Goal: Task Accomplishment & Management: Manage account settings

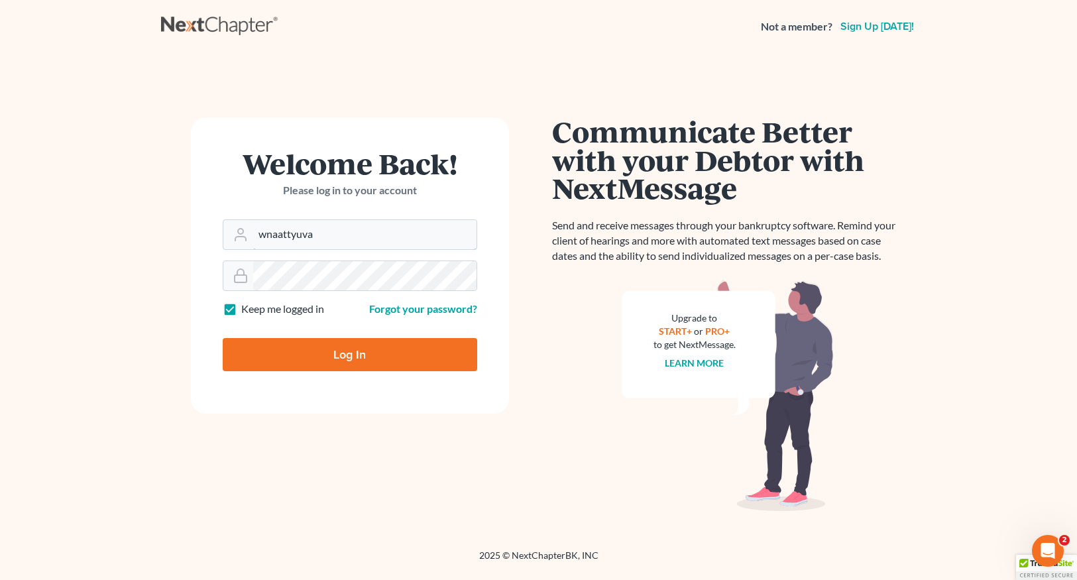
drag, startPoint x: 259, startPoint y: 234, endPoint x: 217, endPoint y: 234, distance: 41.8
click at [217, 234] on form "Welcome Back! Please log in to your account Email Address wnaattyuva Password K…" at bounding box center [350, 265] width 318 height 296
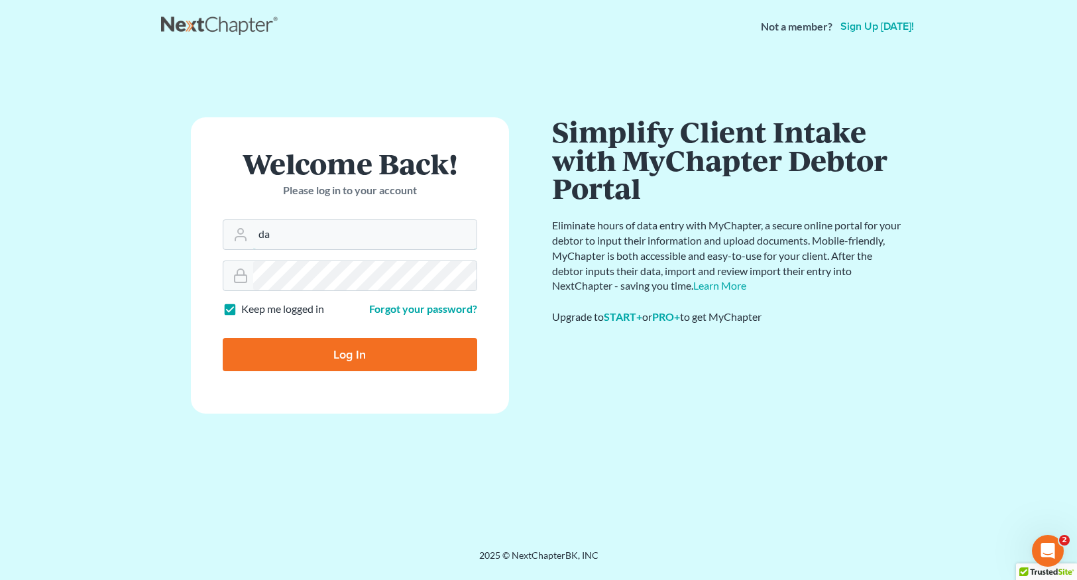
type input "a"
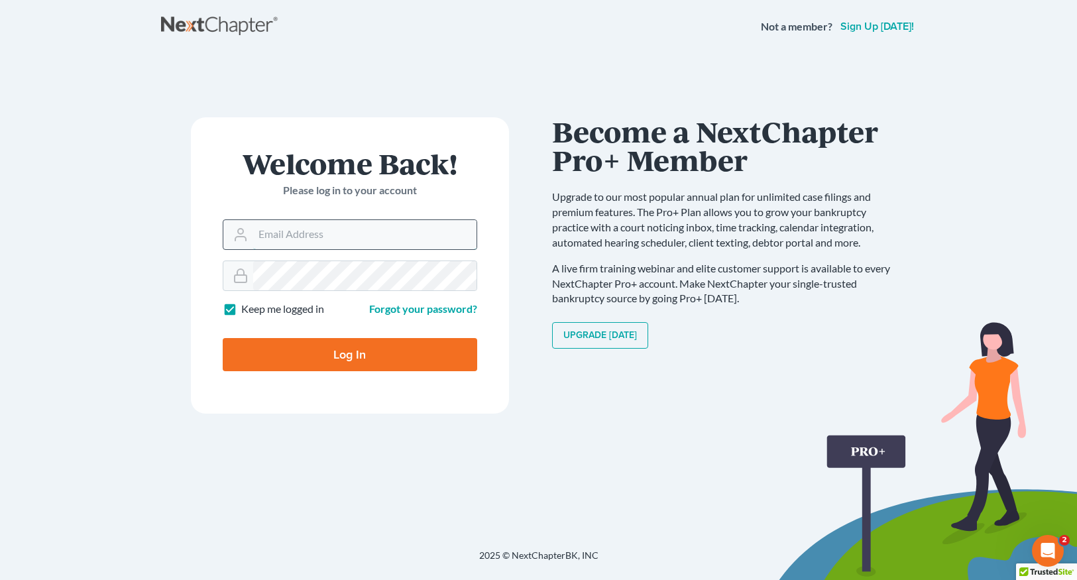
click at [272, 240] on input "Email Address" at bounding box center [364, 234] width 223 height 29
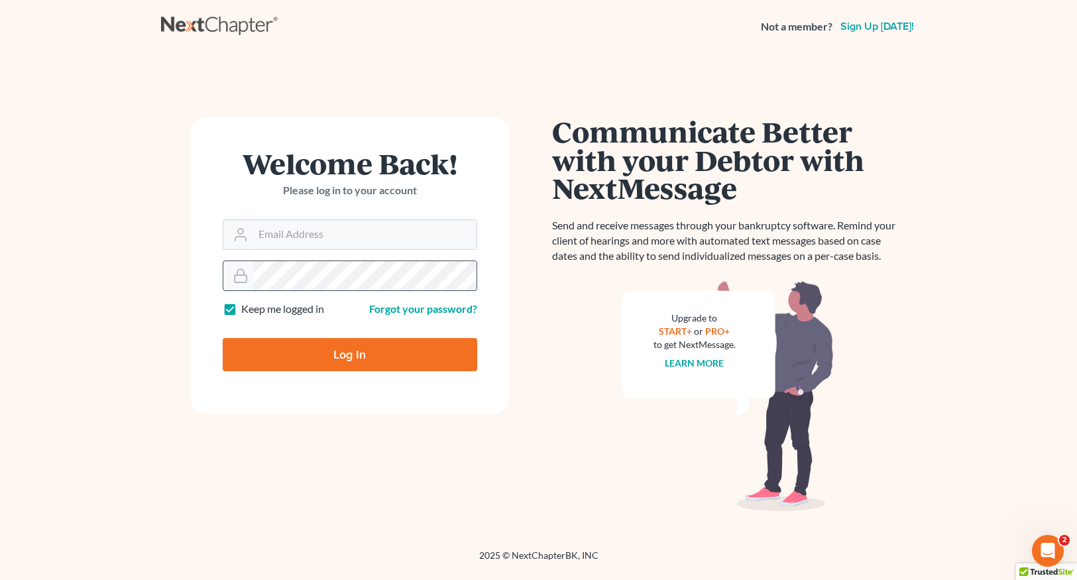
click at [241, 274] on div at bounding box center [350, 276] width 255 height 30
click at [280, 233] on input "Email Address" at bounding box center [364, 234] width 223 height 29
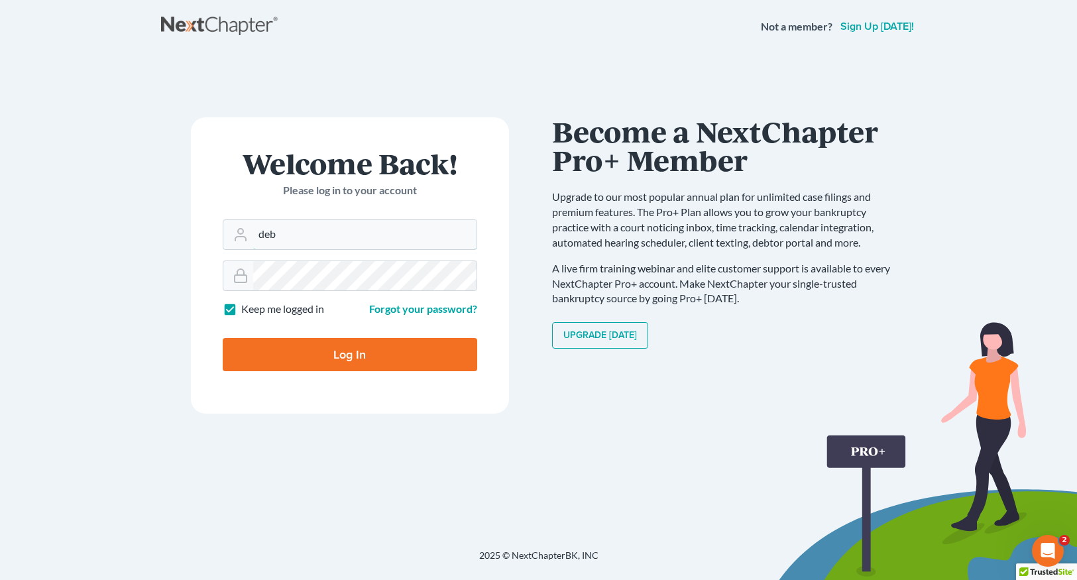
type input "debtrelief@theaccesslawgroup.com"
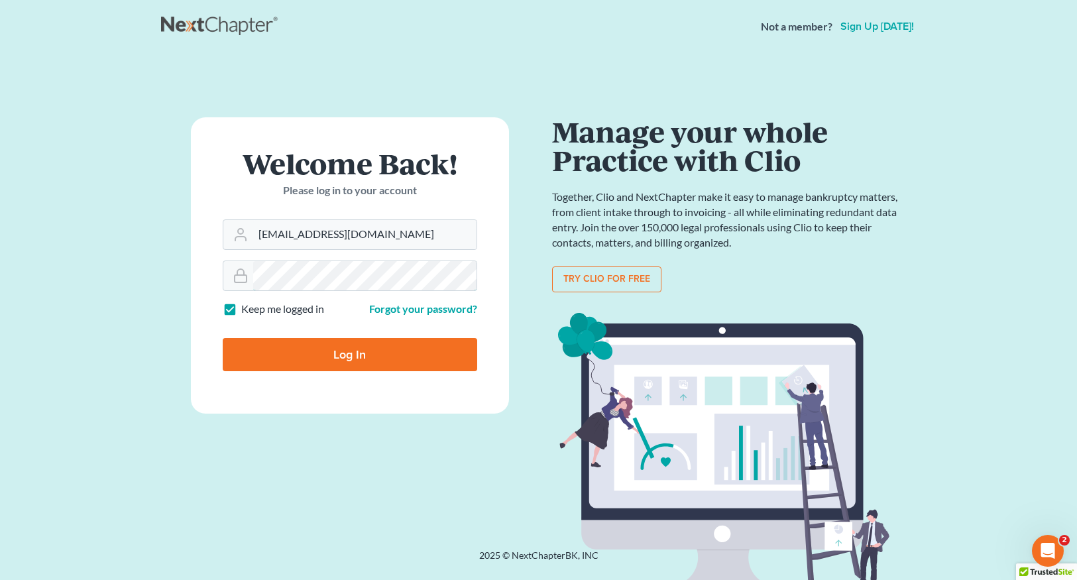
click at [223, 338] on input "Log In" at bounding box center [350, 354] width 255 height 33
type input "Thinking..."
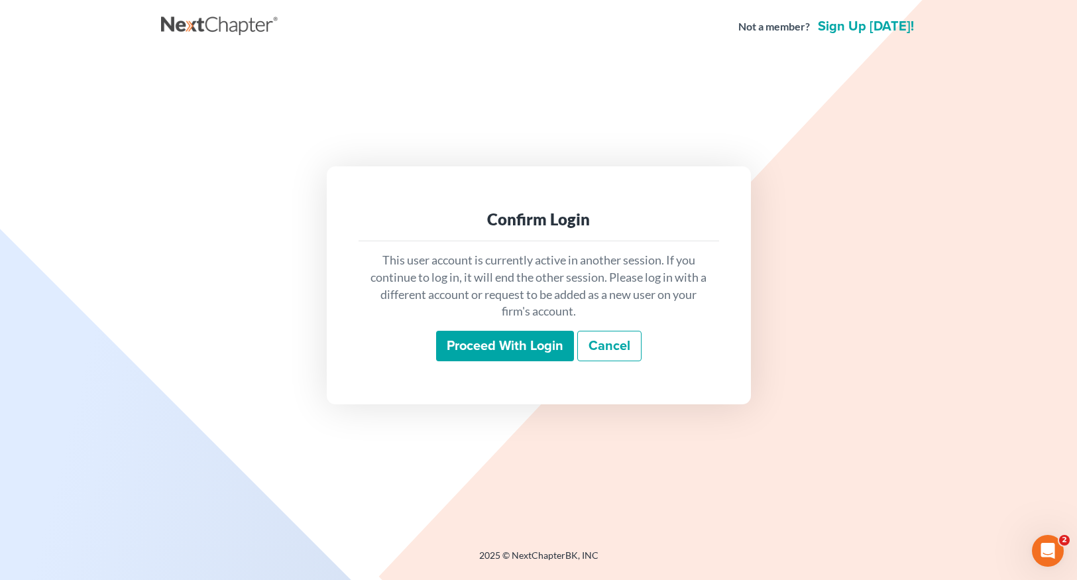
click at [489, 343] on input "Proceed with login" at bounding box center [505, 346] width 138 height 30
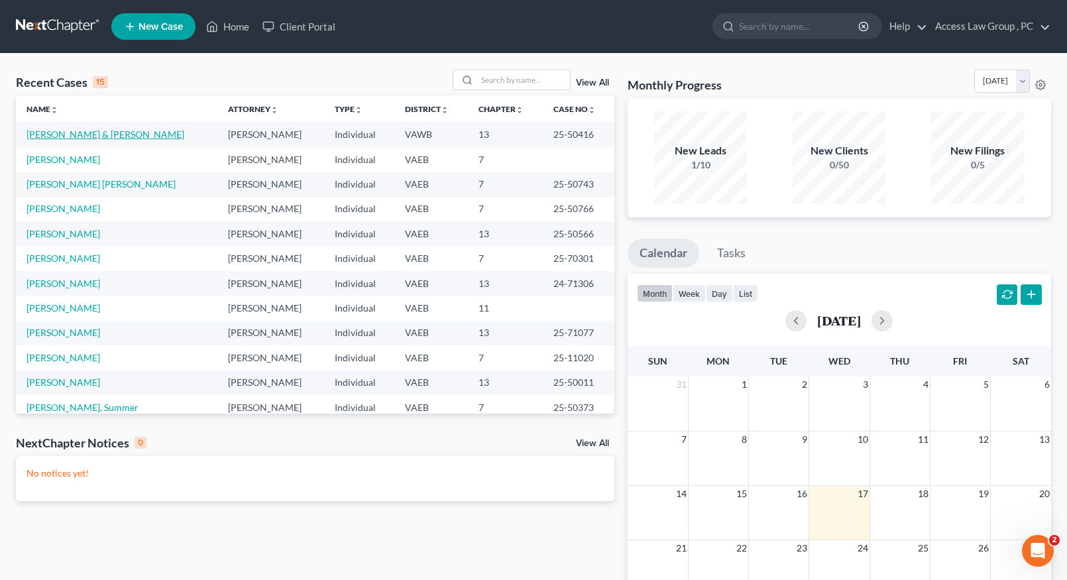
click at [76, 134] on link "[PERSON_NAME] & [PERSON_NAME]" at bounding box center [106, 134] width 158 height 11
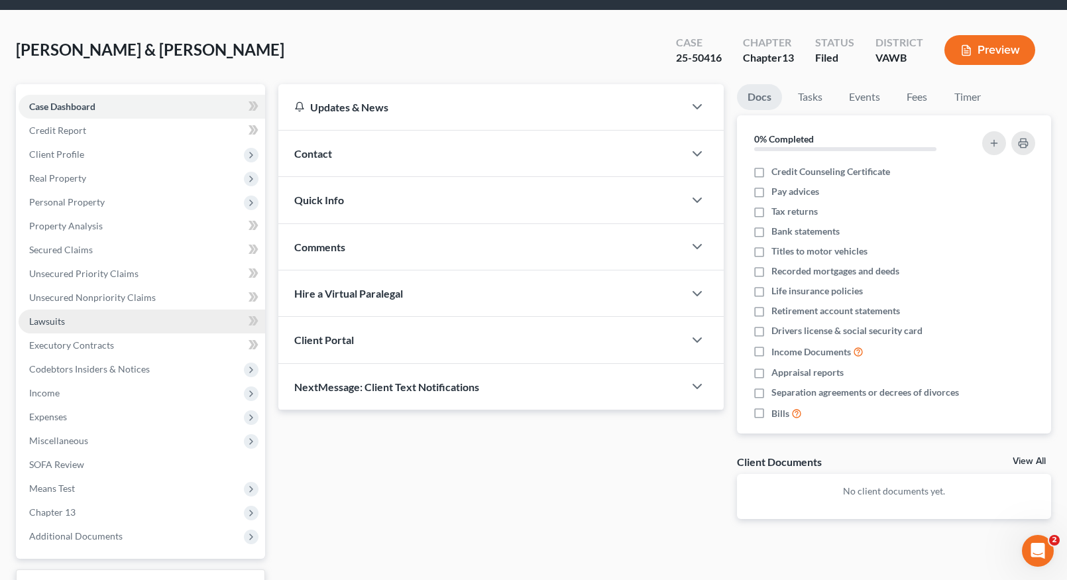
scroll to position [66, 0]
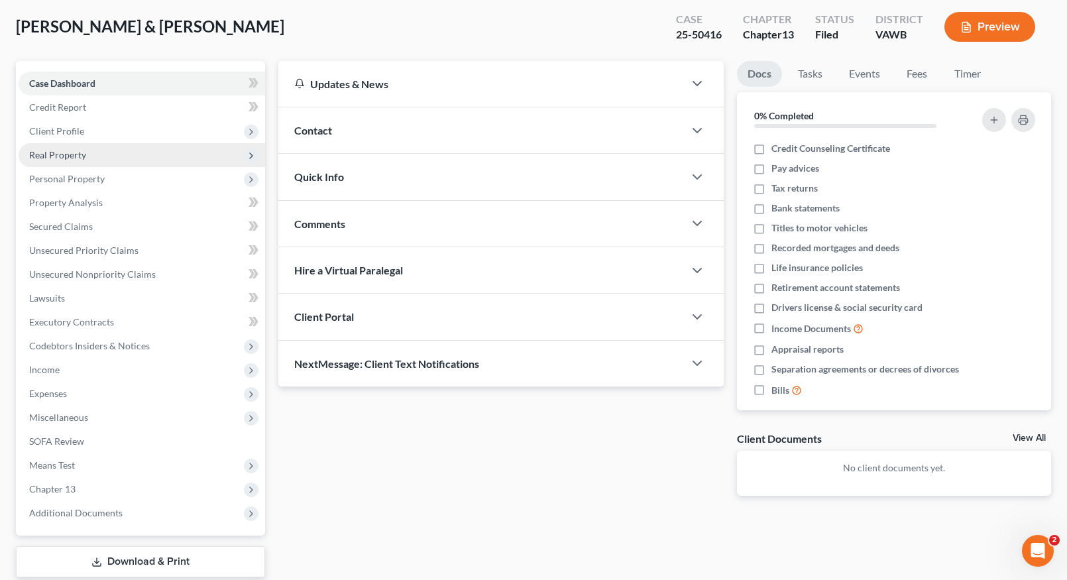
click at [60, 157] on span "Real Property" at bounding box center [57, 154] width 57 height 11
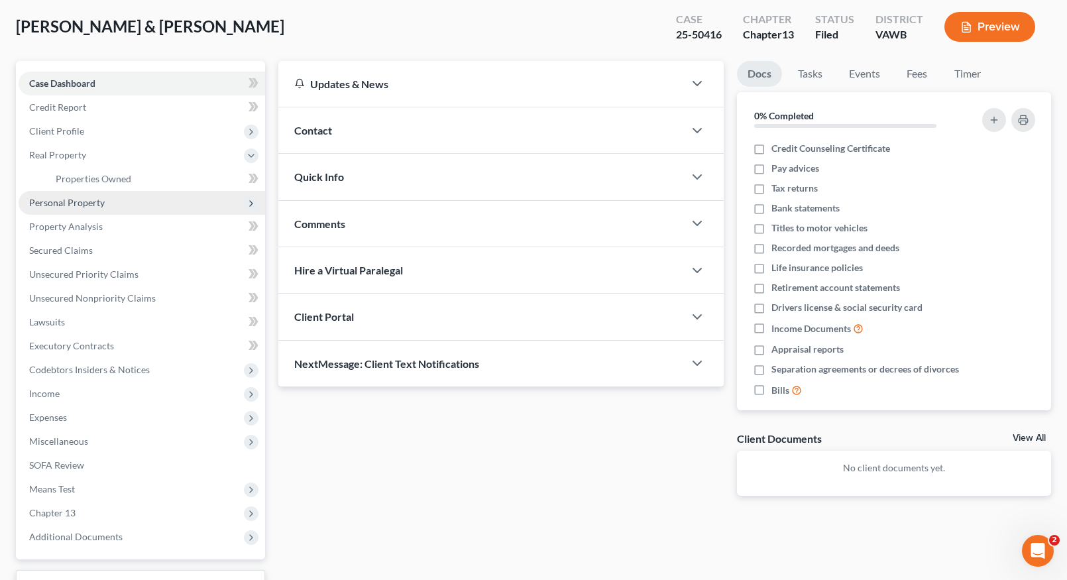
click at [56, 204] on span "Personal Property" at bounding box center [67, 202] width 76 height 11
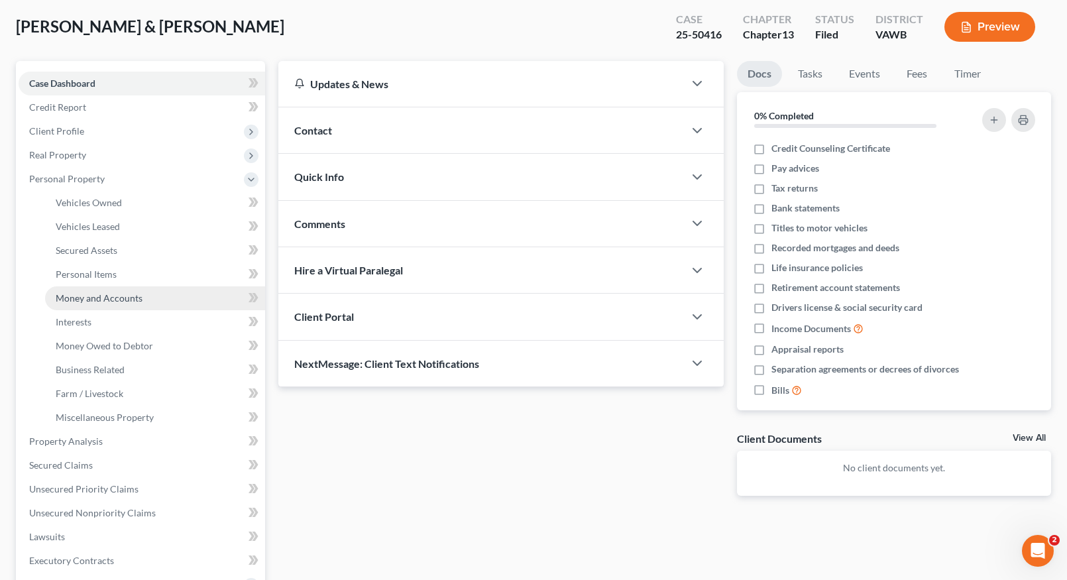
click at [117, 297] on span "Money and Accounts" at bounding box center [99, 297] width 87 height 11
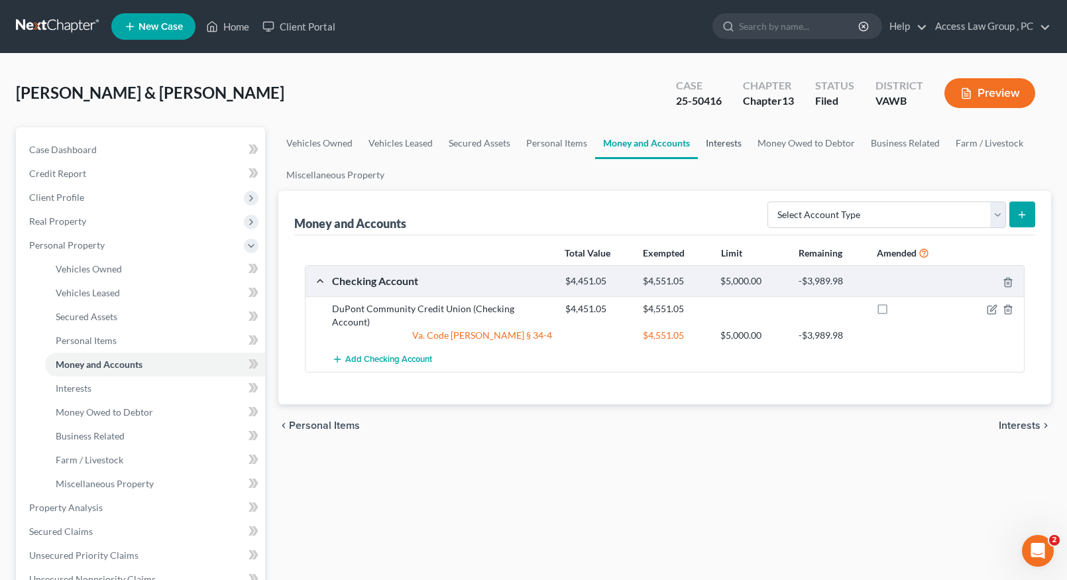
click at [727, 144] on link "Interests" at bounding box center [724, 143] width 52 height 32
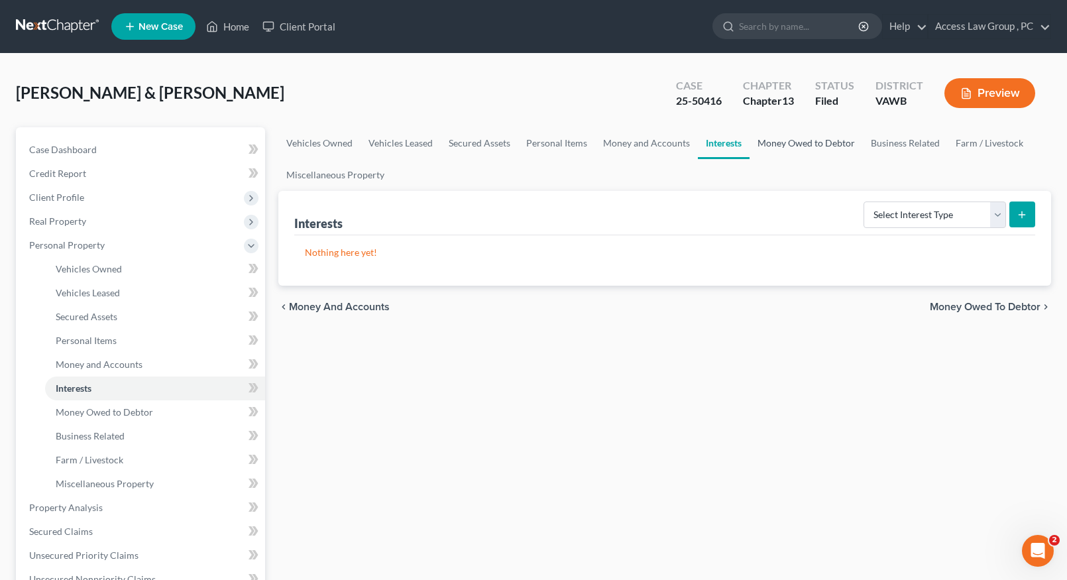
click at [791, 145] on link "Money Owed to Debtor" at bounding box center [806, 143] width 113 height 32
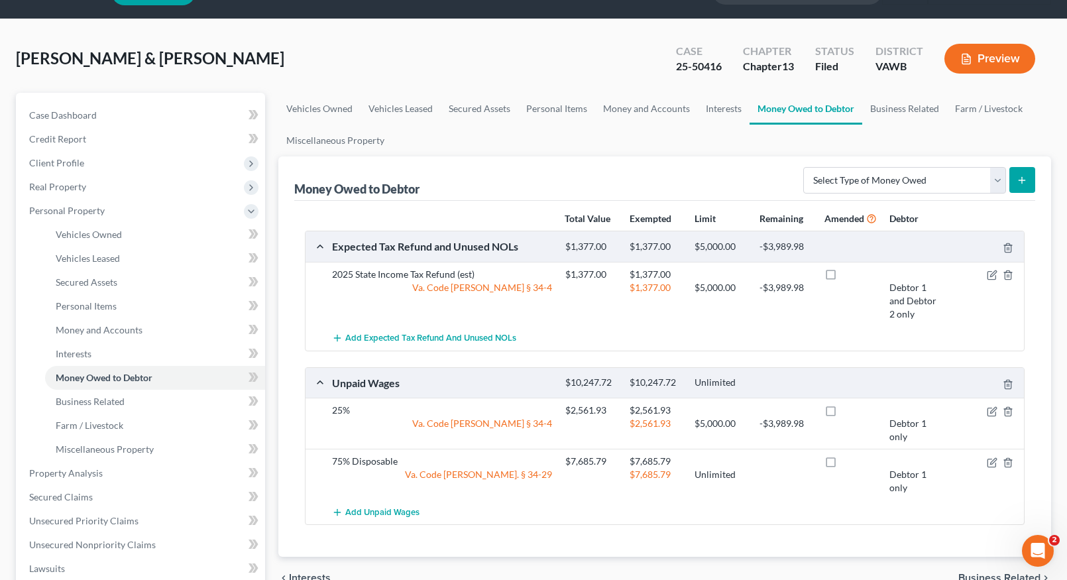
scroll to position [66, 0]
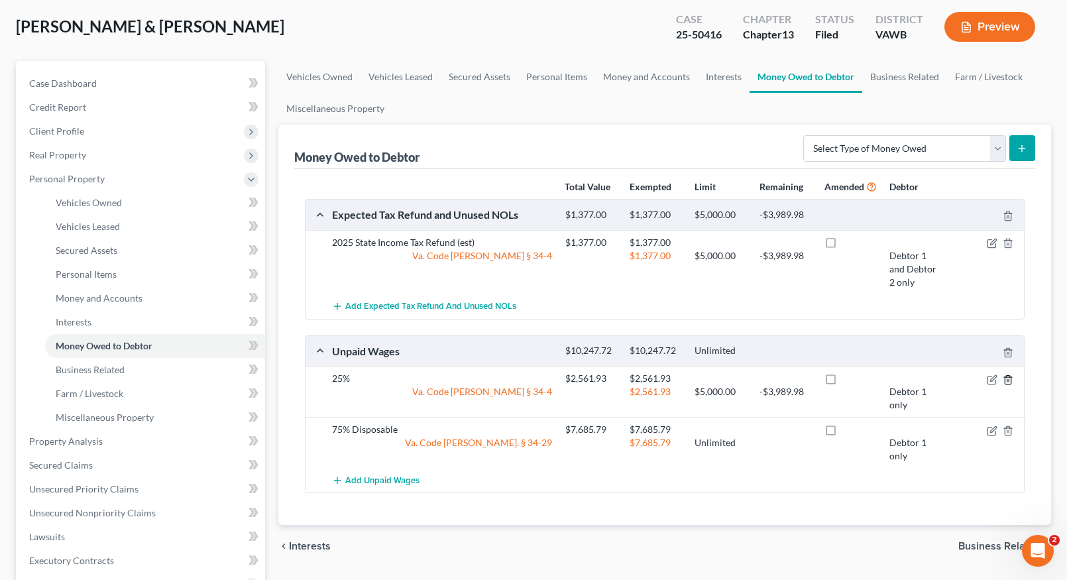
click at [1009, 377] on polyline "button" at bounding box center [1008, 377] width 8 height 0
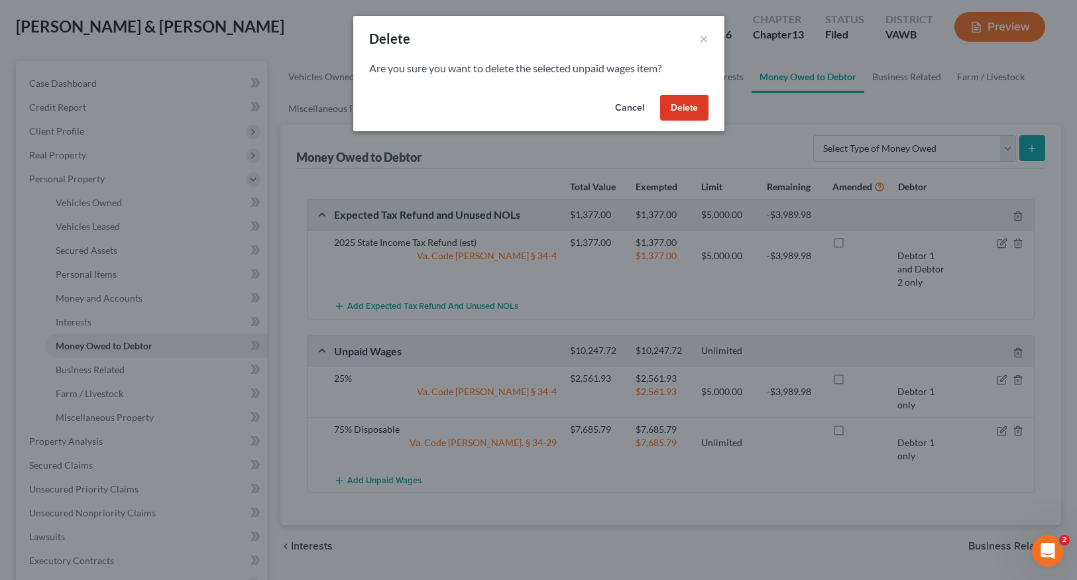
click at [697, 107] on button "Delete" at bounding box center [684, 108] width 48 height 27
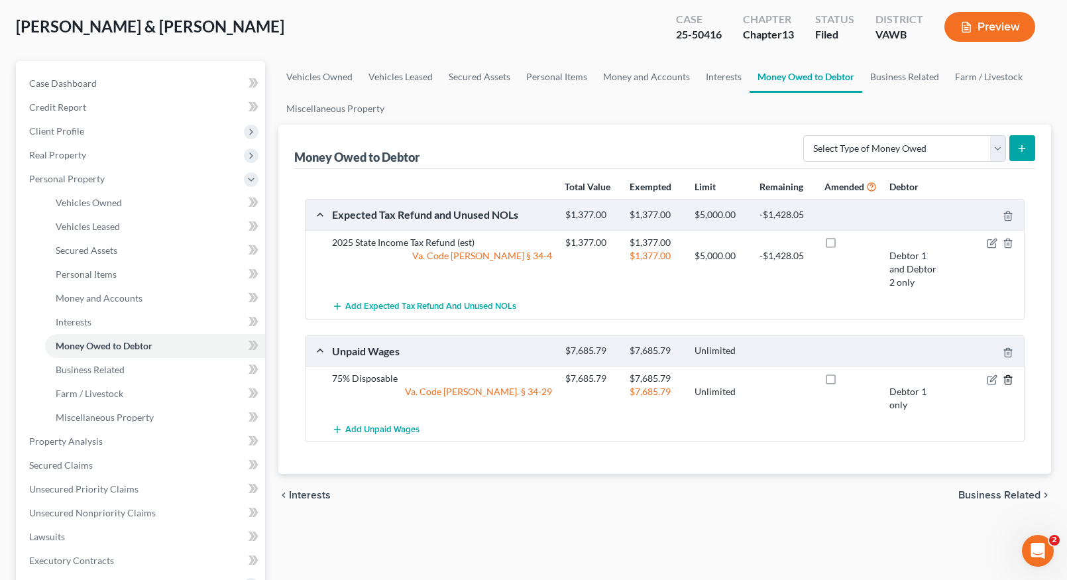
click at [1012, 379] on icon "button" at bounding box center [1008, 380] width 11 height 11
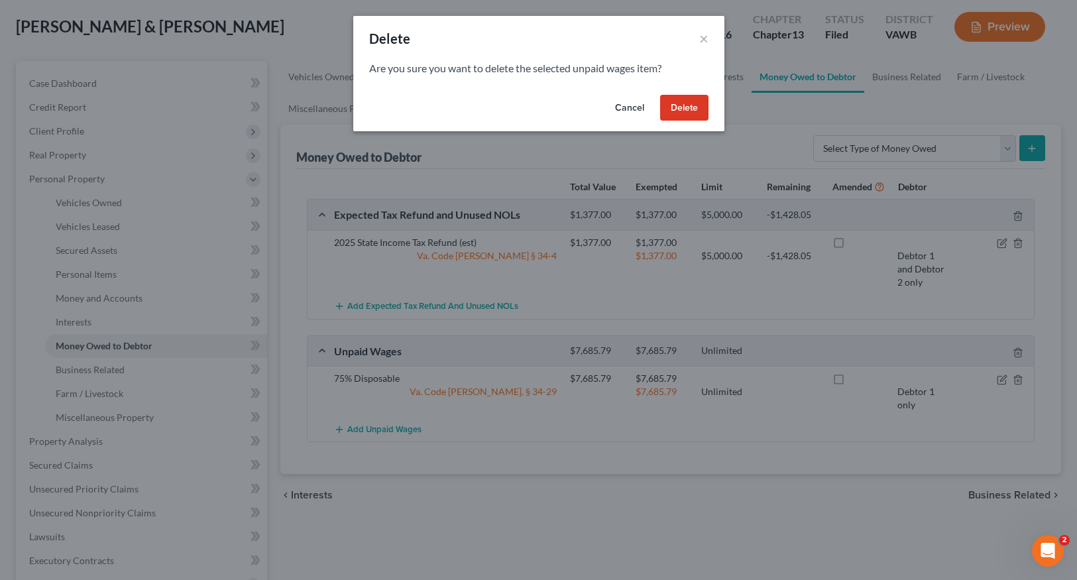
click at [691, 107] on button "Delete" at bounding box center [684, 108] width 48 height 27
